Goal: Find specific page/section: Find specific page/section

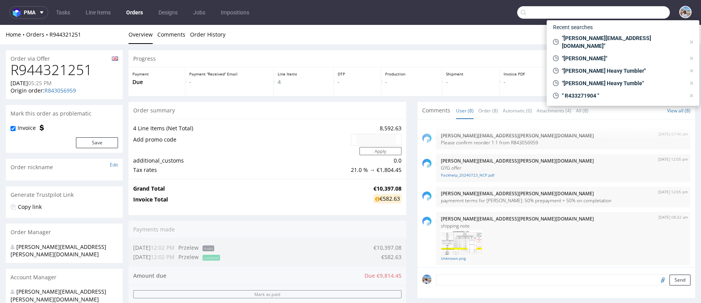
click at [637, 16] on input "text" at bounding box center [593, 12] width 153 height 12
paste input "@[DOMAIN_NAME]"
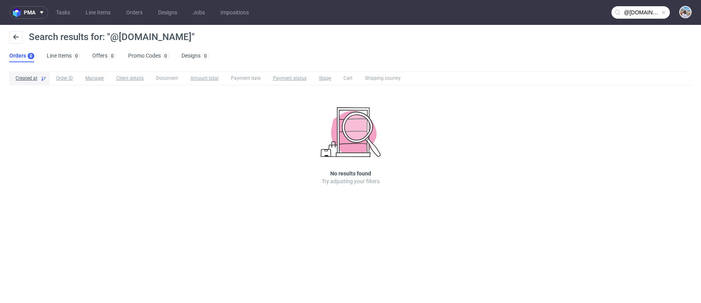
click at [644, 16] on input "@[DOMAIN_NAME]" at bounding box center [641, 12] width 58 height 12
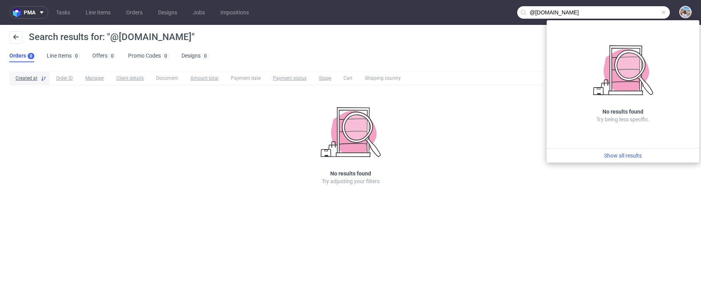
click at [577, 11] on input "@[DOMAIN_NAME]" at bounding box center [593, 12] width 153 height 12
drag, startPoint x: 534, startPoint y: 12, endPoint x: 527, endPoint y: 12, distance: 7.4
click at [527, 12] on input "@[DOMAIN_NAME]" at bounding box center [593, 12] width 153 height 12
type input "[DOMAIN_NAME]"
